Goal: Book appointment/travel/reservation

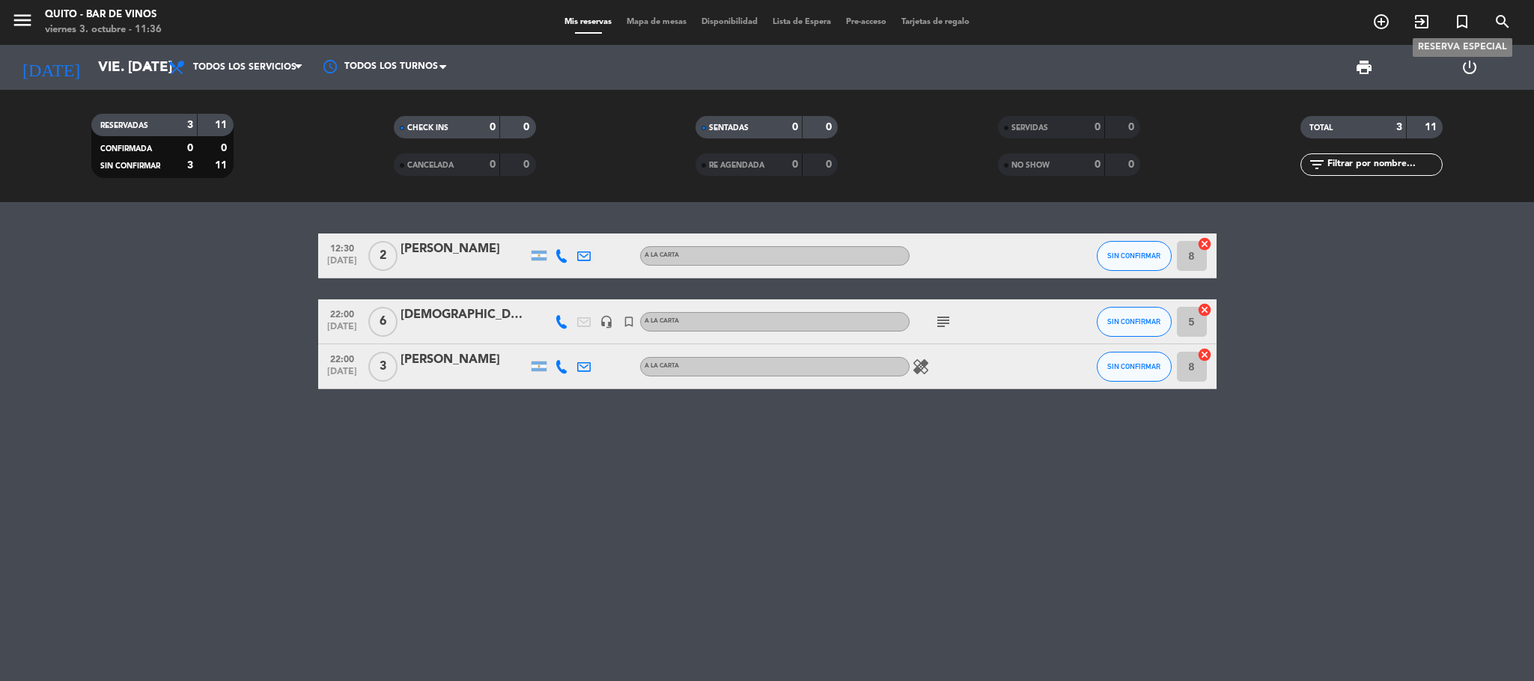
click at [1465, 16] on icon "turned_in_not" at bounding box center [1462, 22] width 18 height 18
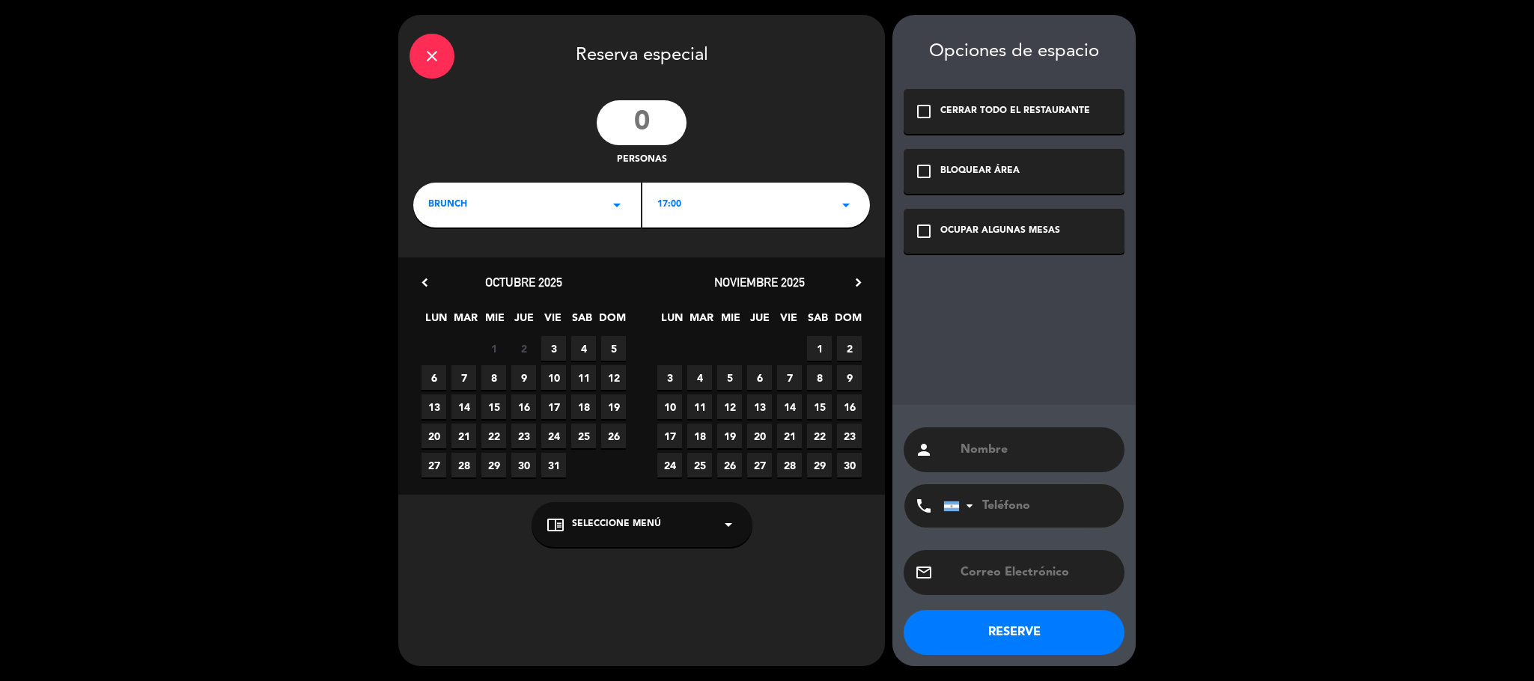
click at [973, 207] on div "Opciones de espacio check_box_outline_blank CERRAR TODO EL RESTAURANTE check_bo…" at bounding box center [1013, 340] width 243 height 651
click at [959, 216] on div "check_box_outline_blank OCUPAR ALGUNAS MESAS" at bounding box center [1013, 231] width 221 height 45
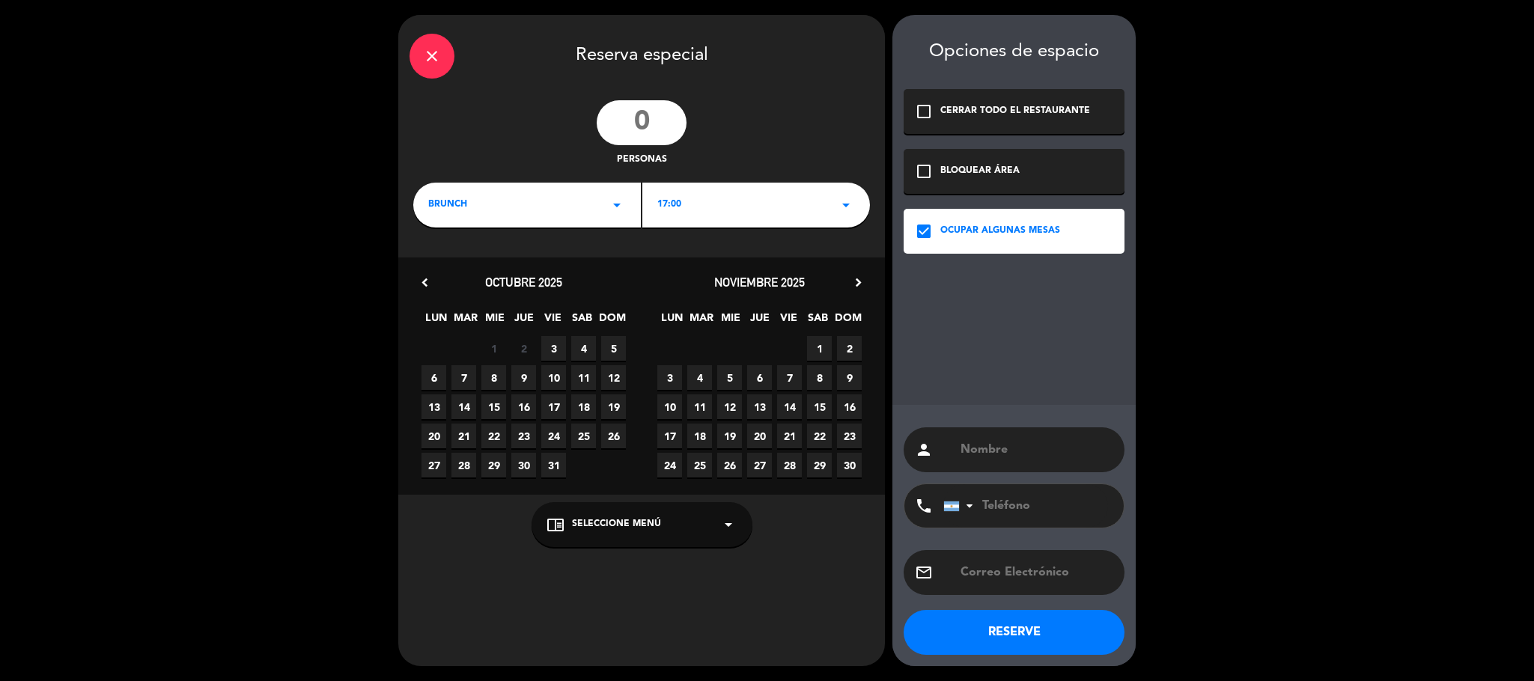
click at [625, 110] on input "number" at bounding box center [642, 122] width 90 height 45
type input "5"
click at [1090, 481] on div "person phone [GEOGRAPHIC_DATA] +1 [GEOGRAPHIC_DATA] +44 [GEOGRAPHIC_DATA] ([GEO…" at bounding box center [1013, 535] width 243 height 261
click at [1087, 454] on input "text" at bounding box center [1036, 449] width 154 height 21
type input "[PERSON_NAME]"
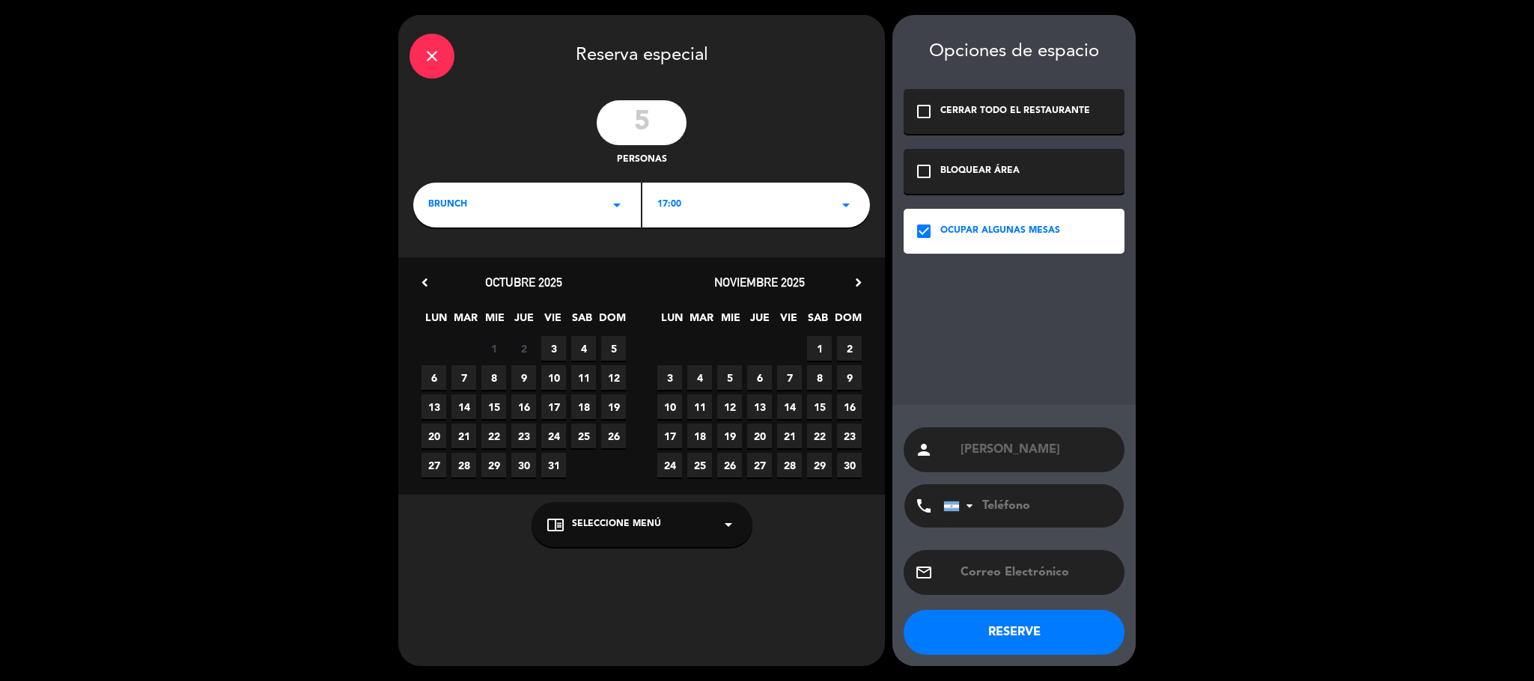
click at [1022, 521] on input "tel" at bounding box center [1025, 505] width 165 height 43
click at [661, 195] on div "17:00 arrow_drop_down" at bounding box center [756, 205] width 228 height 45
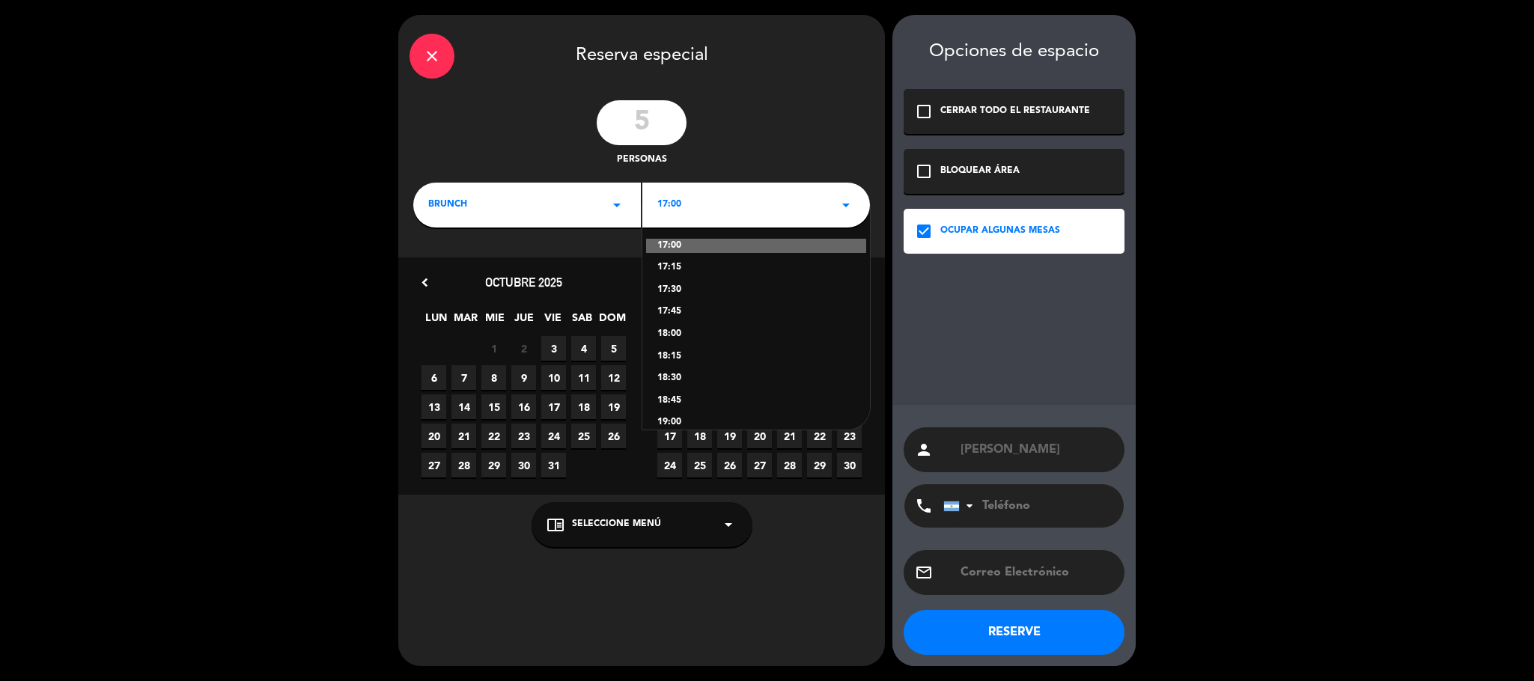
click at [591, 210] on div "BRUNCH arrow_drop_down" at bounding box center [527, 205] width 228 height 45
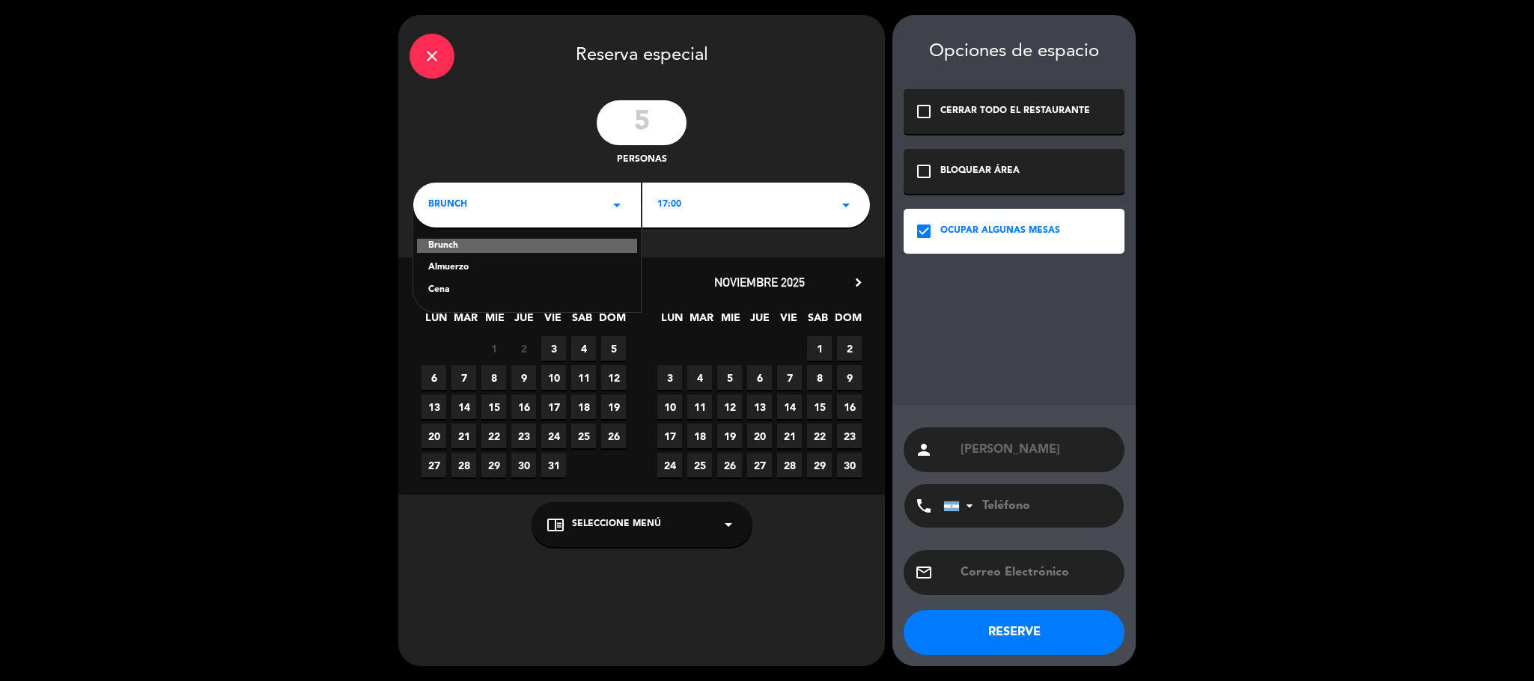
click at [570, 263] on div "Almuerzo" at bounding box center [527, 267] width 198 height 15
click at [708, 212] on div "17:00 arrow_drop_down" at bounding box center [756, 205] width 228 height 45
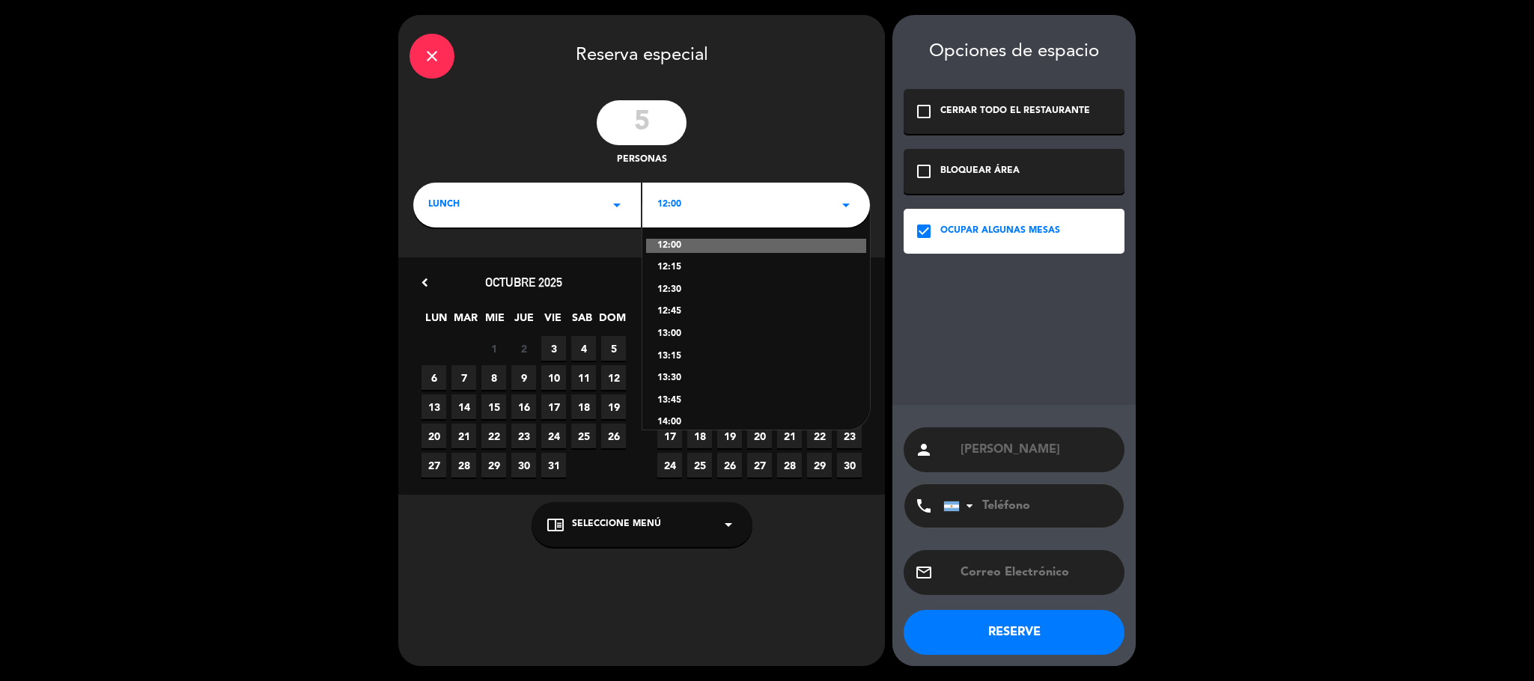
click at [683, 294] on div "12:30" at bounding box center [756, 290] width 198 height 15
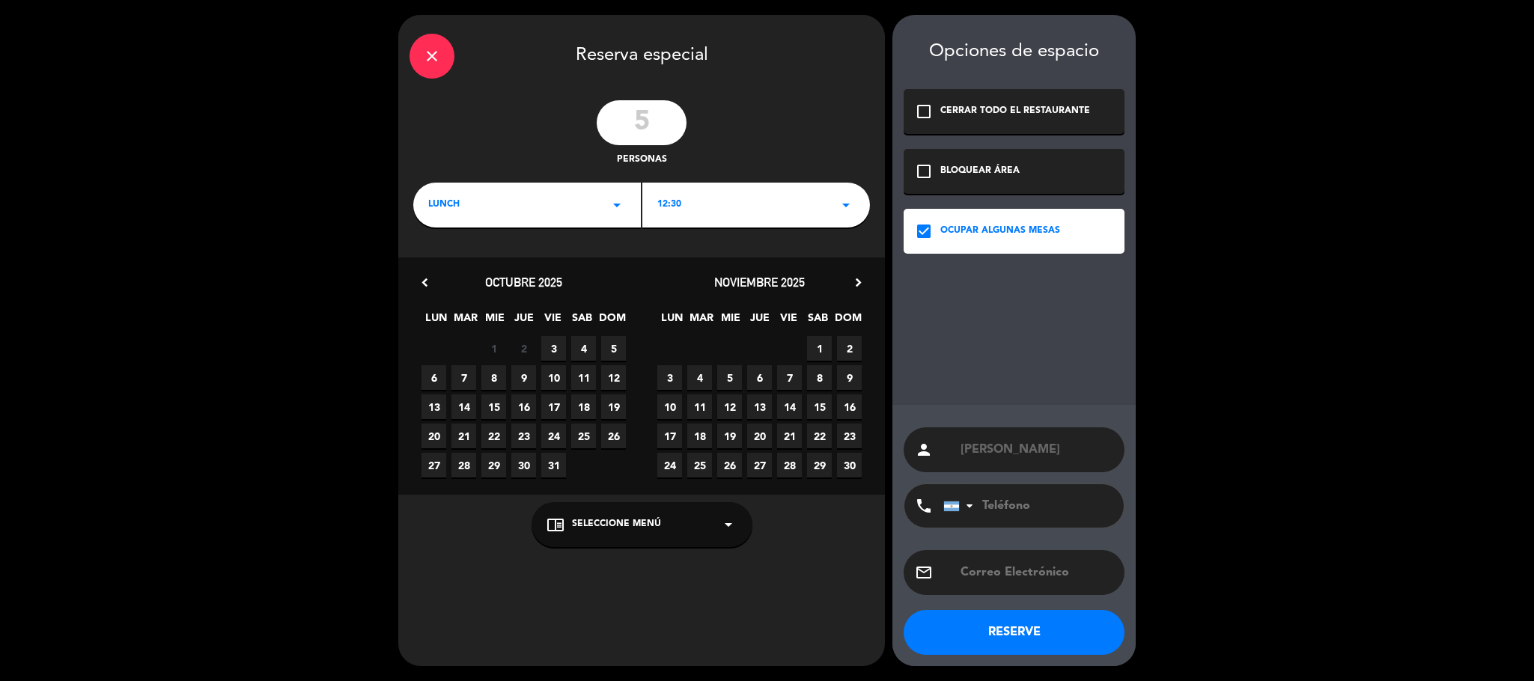
click at [1013, 625] on button "RESERVE" at bounding box center [1013, 632] width 221 height 45
click at [546, 353] on span "3" at bounding box center [553, 348] width 25 height 25
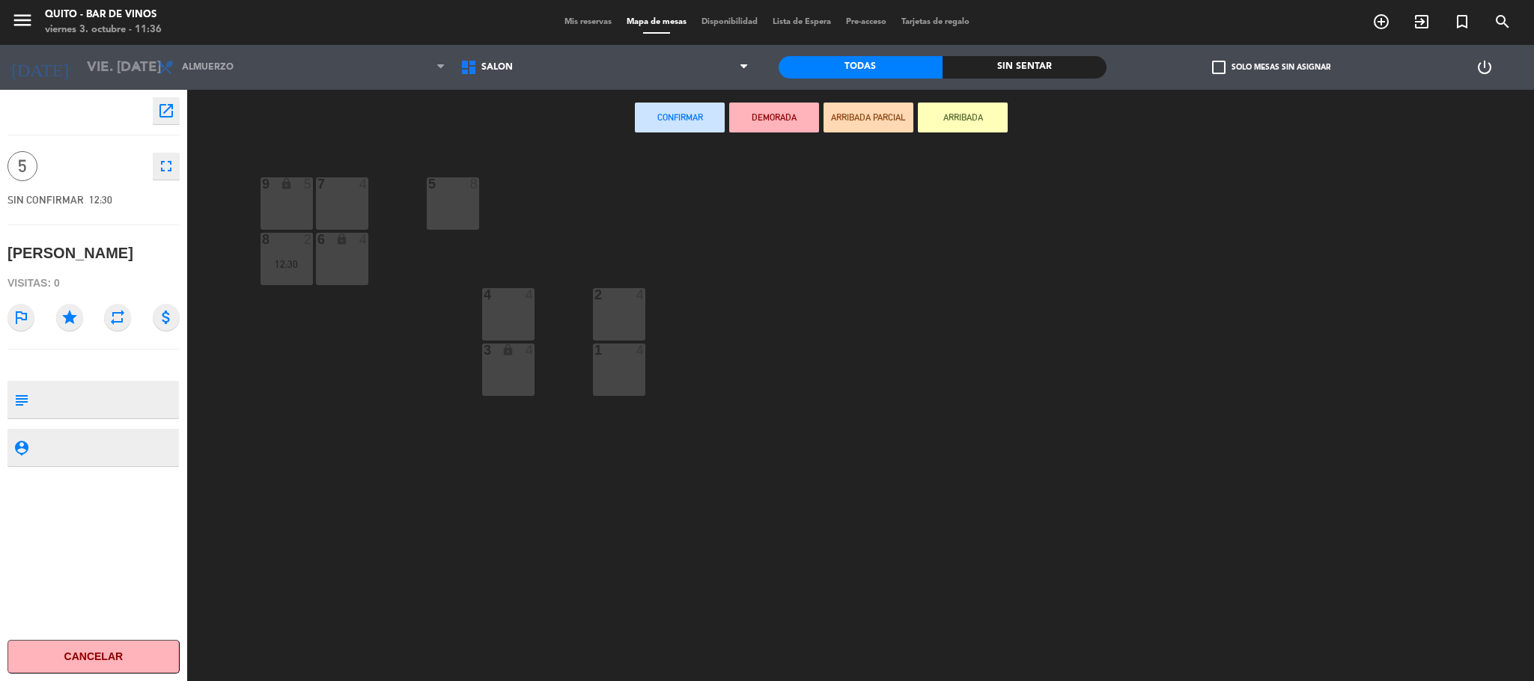
click at [337, 193] on div "7 4" at bounding box center [342, 203] width 52 height 52
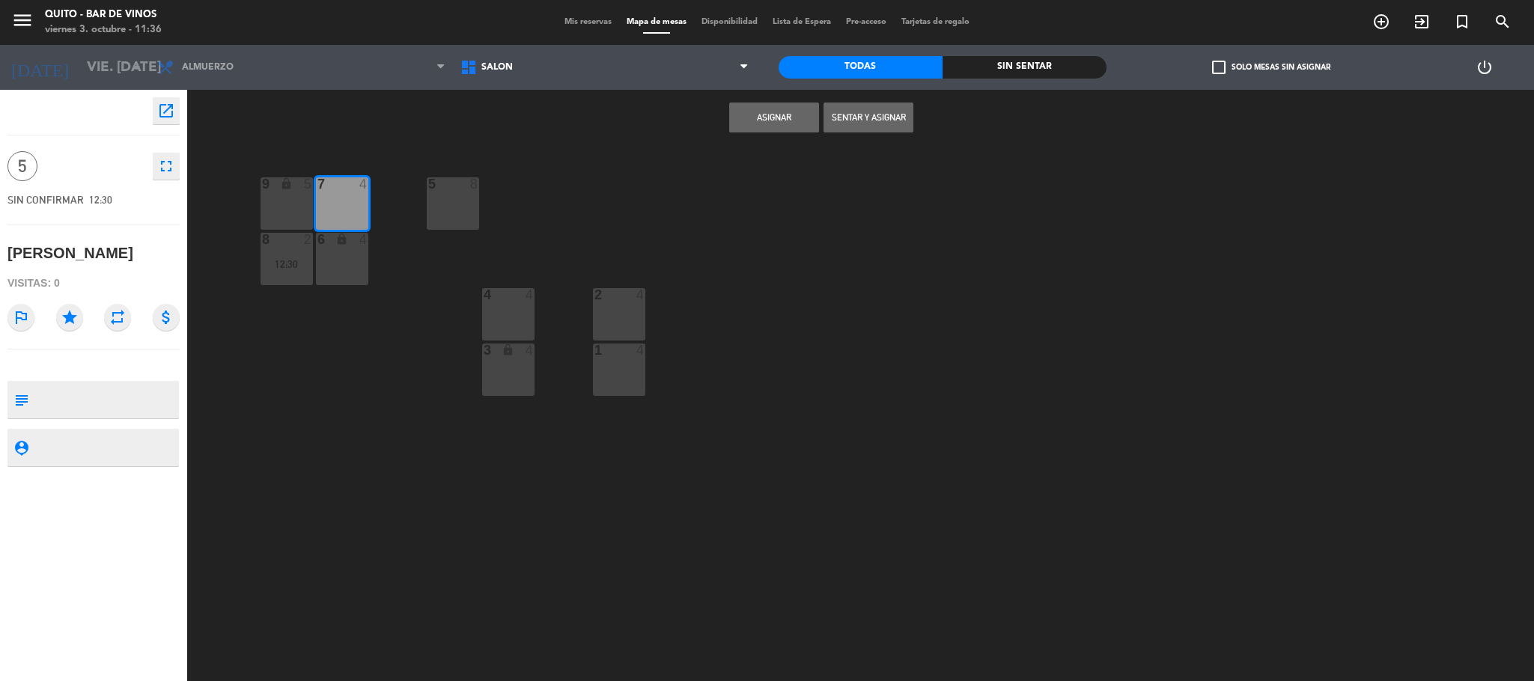
click at [461, 207] on div "5 8" at bounding box center [453, 203] width 52 height 52
click at [353, 205] on div "7 4" at bounding box center [342, 203] width 52 height 52
click at [779, 118] on button "Asignar" at bounding box center [774, 118] width 90 height 30
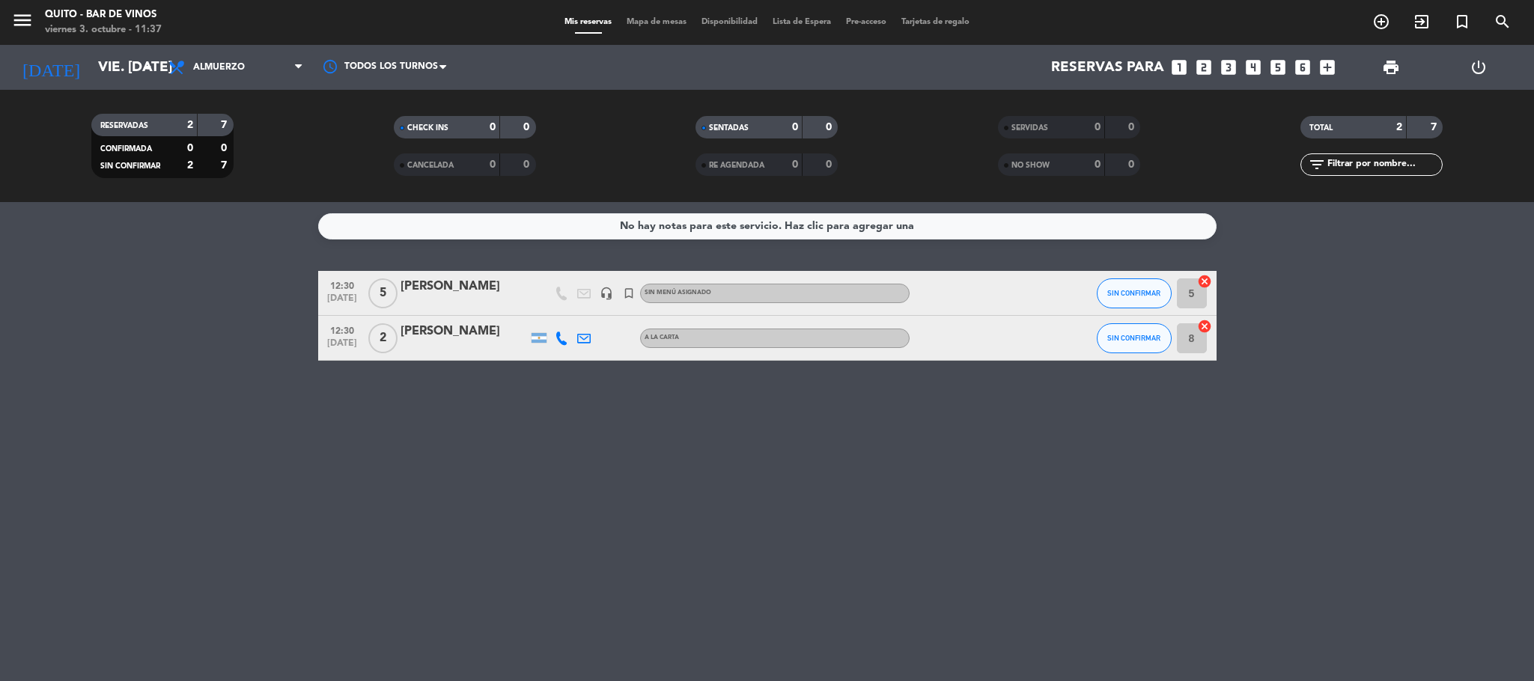
click at [243, 465] on div "No hay notas para este servicio. Haz clic para agregar una 12:30 [DATE] 5 [PERS…" at bounding box center [767, 441] width 1534 height 479
click at [463, 420] on div "No hay notas para este servicio. Haz clic para agregar una 12:30 [DATE] 5 [PERS…" at bounding box center [767, 441] width 1534 height 479
drag, startPoint x: 458, startPoint y: 326, endPoint x: 413, endPoint y: 331, distance: 45.2
click at [413, 331] on div "[PERSON_NAME]" at bounding box center [463, 331] width 127 height 19
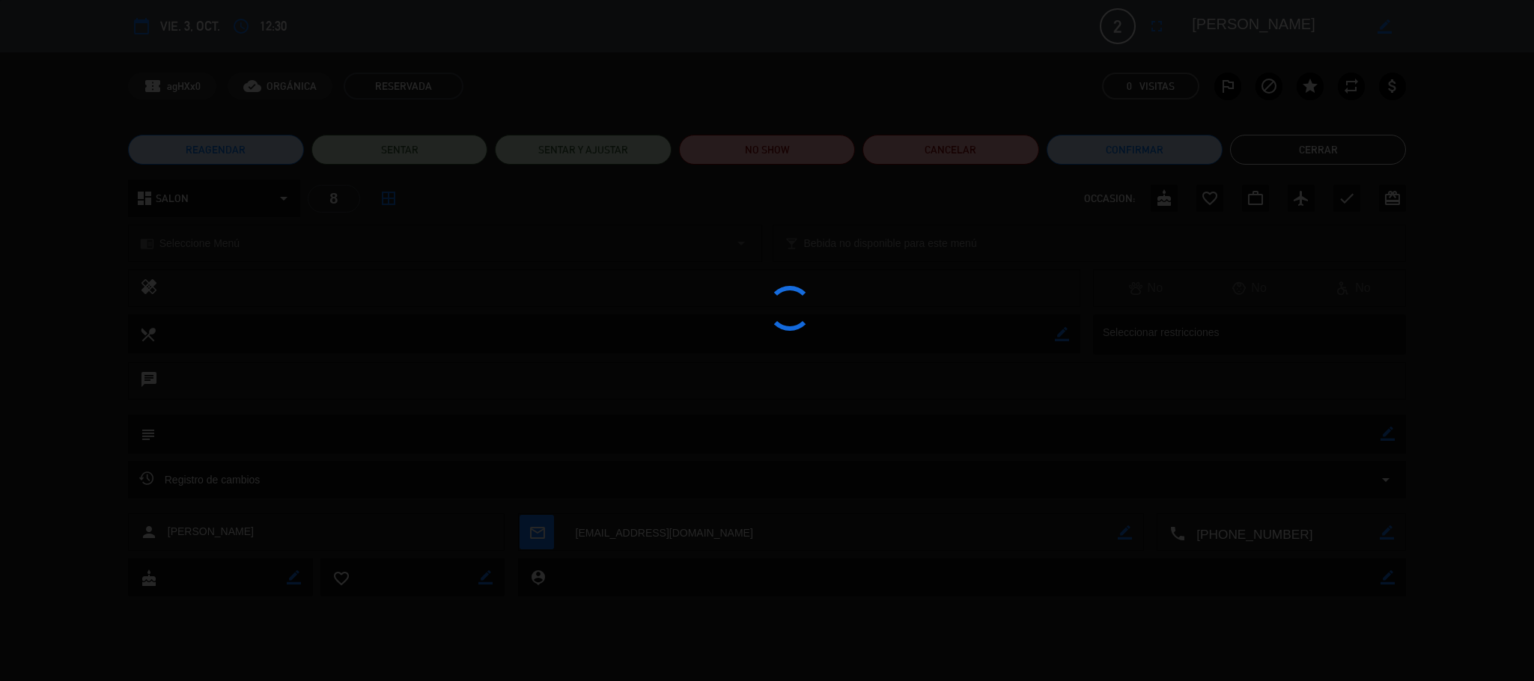
click at [427, 418] on div at bounding box center [767, 340] width 1534 height 681
